Goal: Information Seeking & Learning: Learn about a topic

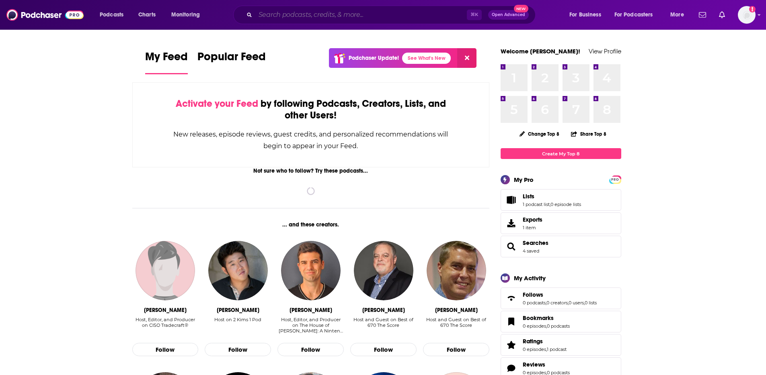
click at [270, 15] on input "Search podcasts, credits, & more..." at bounding box center [360, 14] width 211 height 13
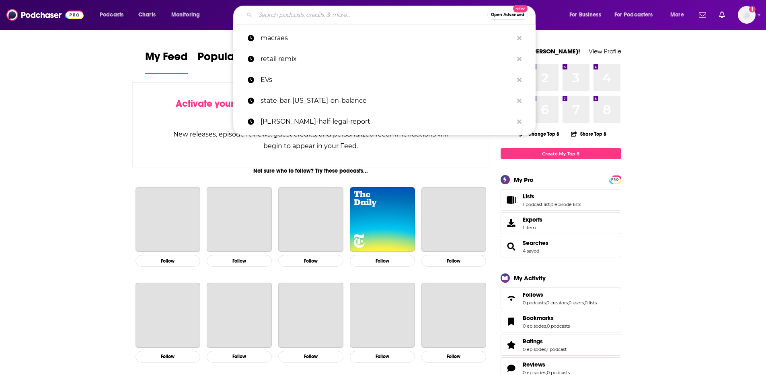
paste input "TECHtonic"
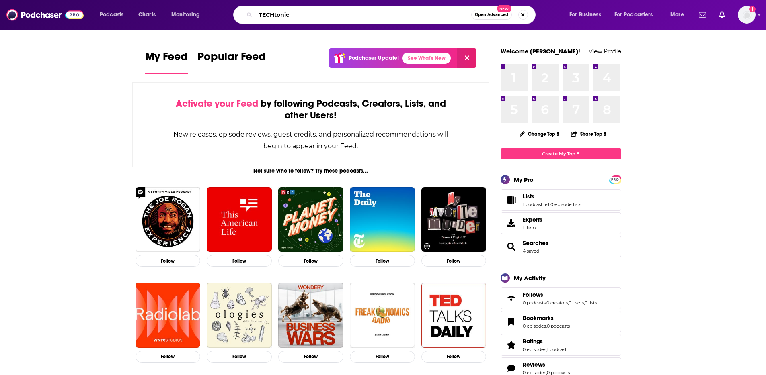
type input "TECHtonic"
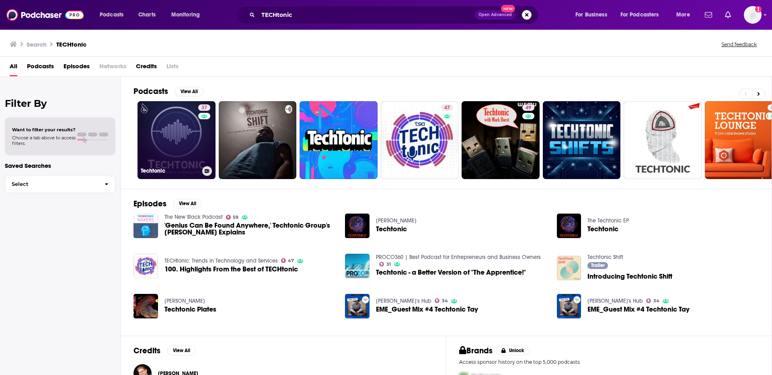
click at [170, 137] on link "37 Techtonic" at bounding box center [176, 140] width 78 height 78
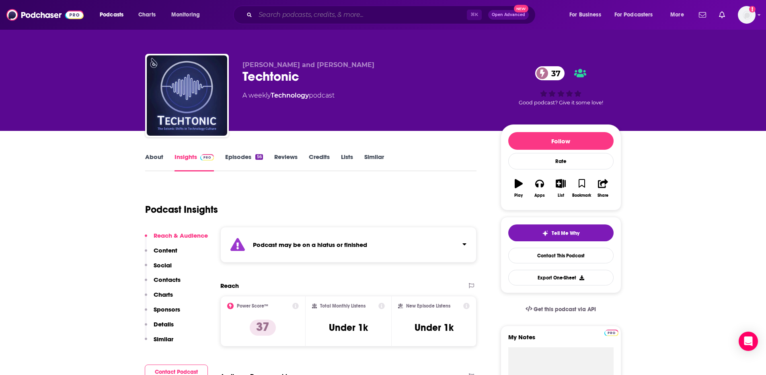
click at [346, 12] on input "Search podcasts, credits, & more..." at bounding box center [360, 14] width 211 height 13
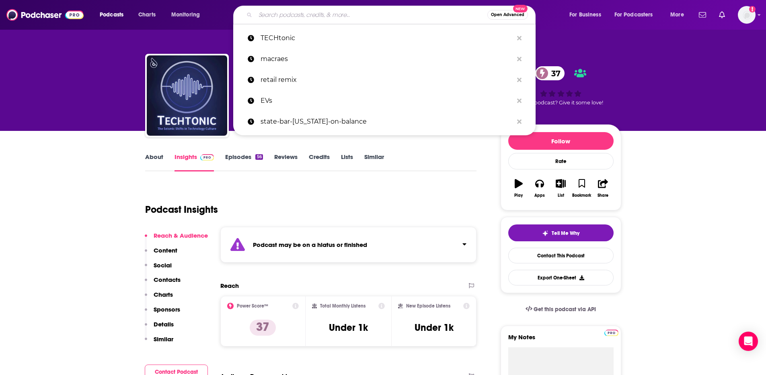
click at [346, 12] on input "Search podcasts, credits, & more..." at bounding box center [371, 14] width 232 height 13
paste input "TECHtonic"
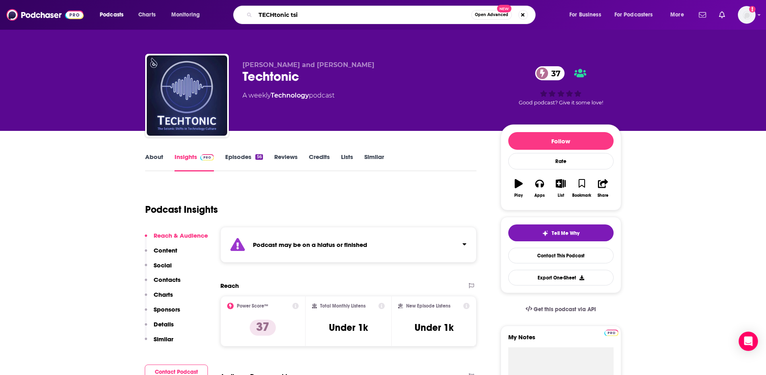
type input "TECHtonic tsia"
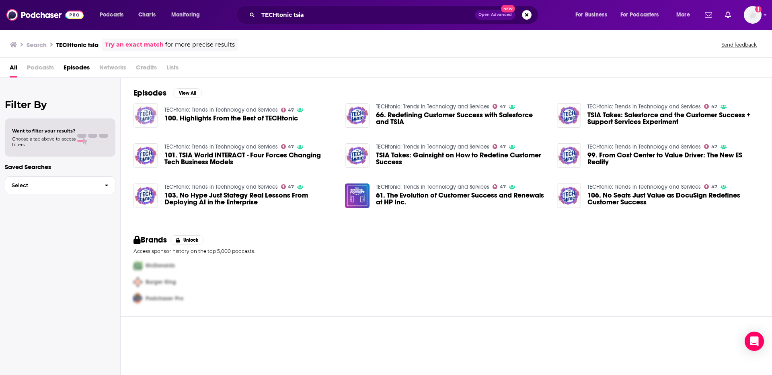
click at [141, 114] on img "100. Highlights From the Best of TECHtonic" at bounding box center [145, 115] width 25 height 25
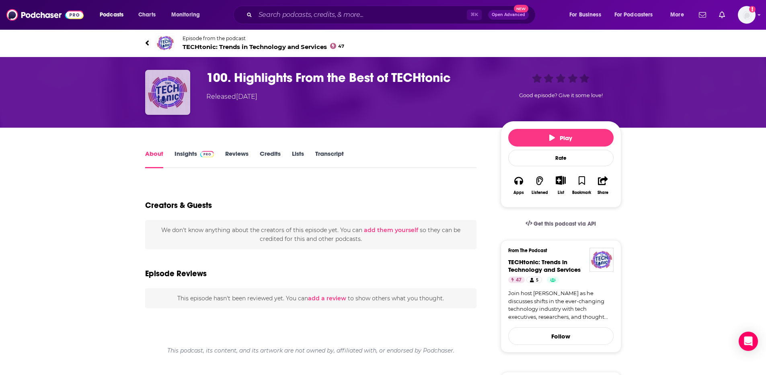
click at [166, 92] on img "100. Highlights From the Best of TECHtonic" at bounding box center [167, 92] width 45 height 45
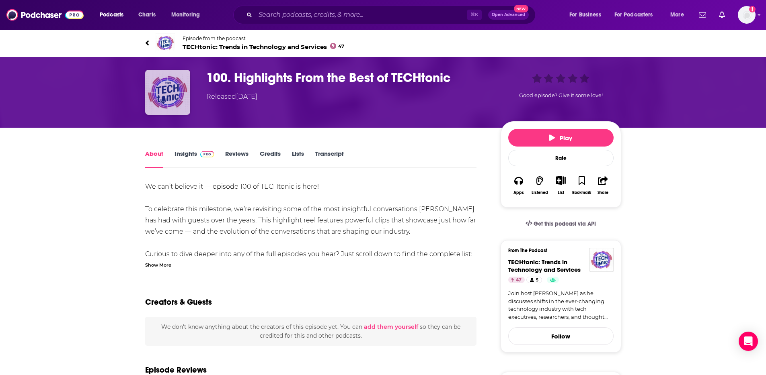
click at [166, 92] on img "100. Highlights From the Best of TECHtonic" at bounding box center [167, 92] width 45 height 45
click at [212, 41] on span "Episode from the podcast" at bounding box center [263, 38] width 162 height 6
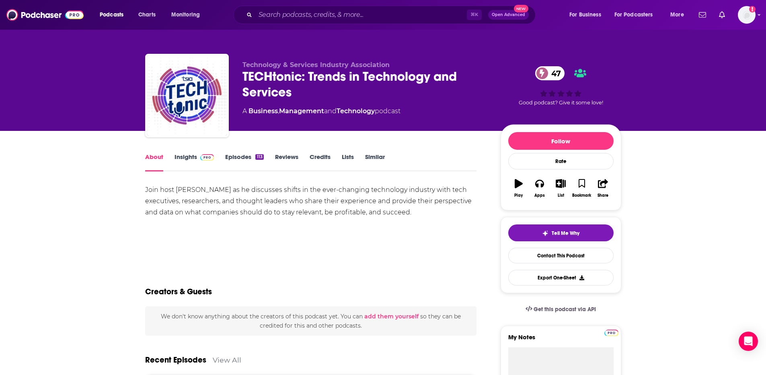
click at [191, 161] on link "Insights" at bounding box center [194, 162] width 40 height 18
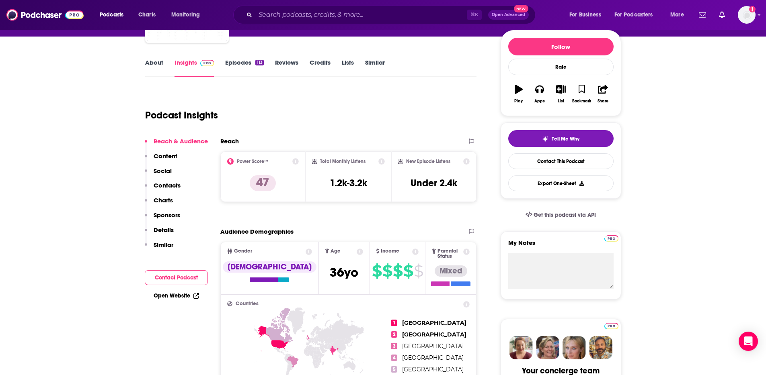
scroll to position [49, 0]
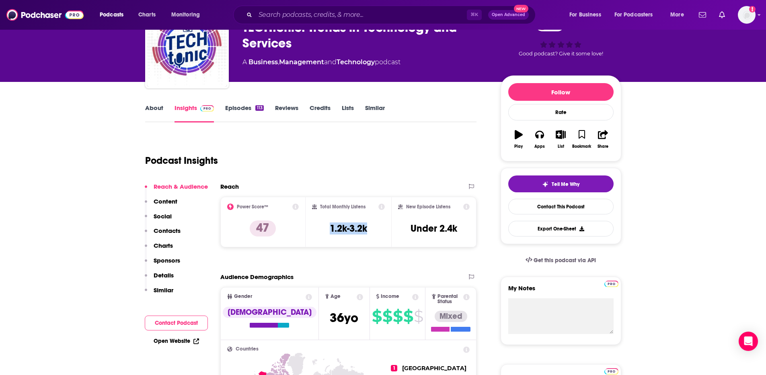
drag, startPoint x: 373, startPoint y: 227, endPoint x: 325, endPoint y: 225, distance: 47.4
click at [325, 225] on div "Total Monthly Listens 1.2k-3.2k" at bounding box center [348, 222] width 73 height 37
copy h3 "1.2k-3.2k"
